Goal: Task Accomplishment & Management: Manage account settings

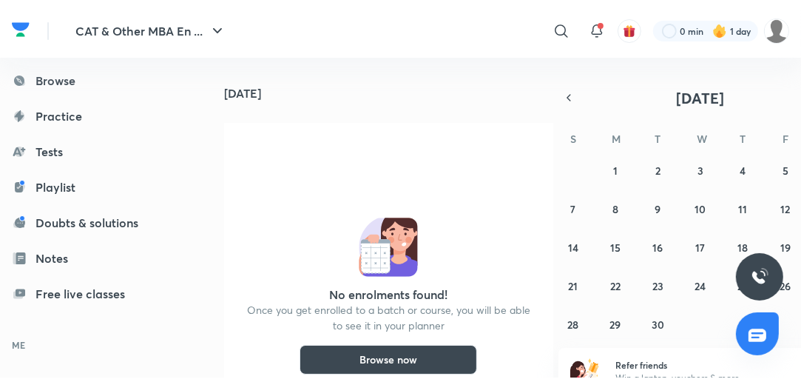
scroll to position [213, 0]
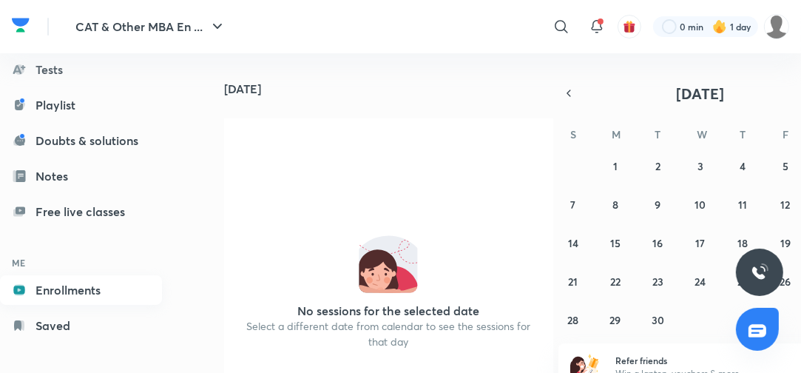
click at [89, 294] on link "Enrollments" at bounding box center [81, 290] width 162 height 30
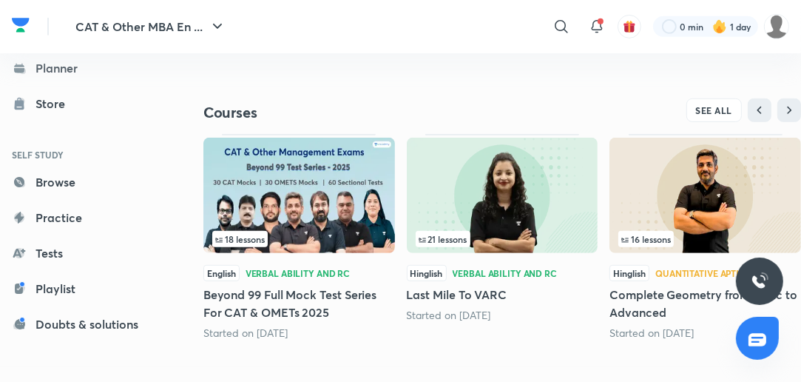
scroll to position [590, 0]
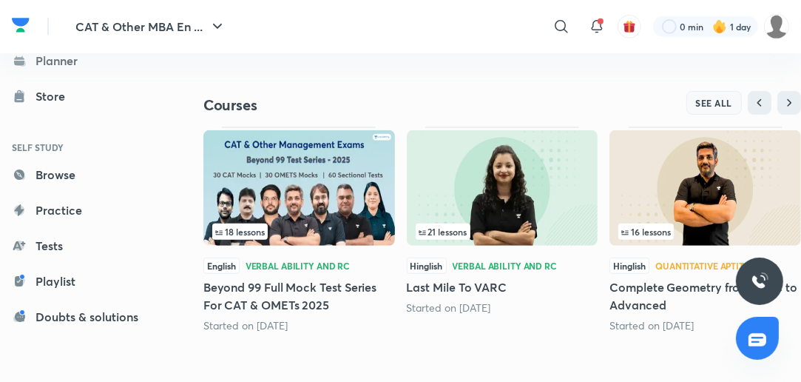
click at [716, 100] on span "SEE ALL" at bounding box center [714, 103] width 37 height 10
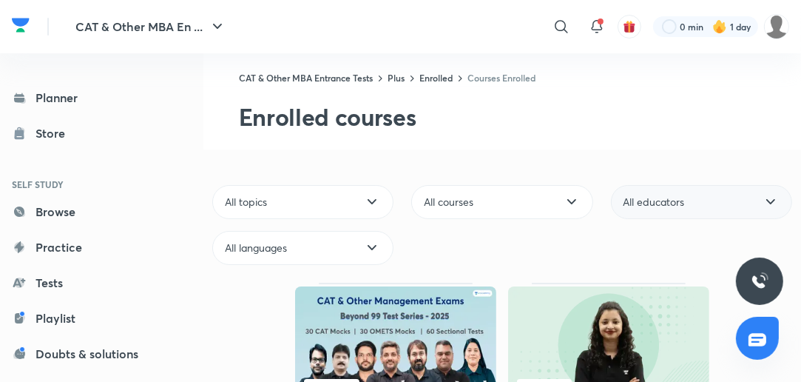
click at [679, 189] on div "All educators" at bounding box center [701, 202] width 181 height 34
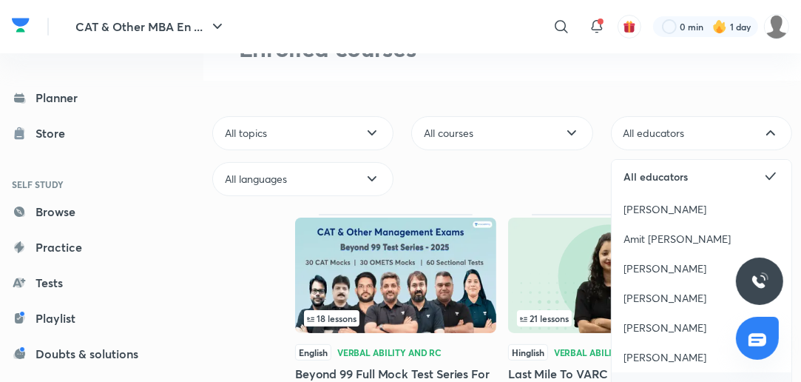
scroll to position [177, 0]
